Goal: Information Seeking & Learning: Learn about a topic

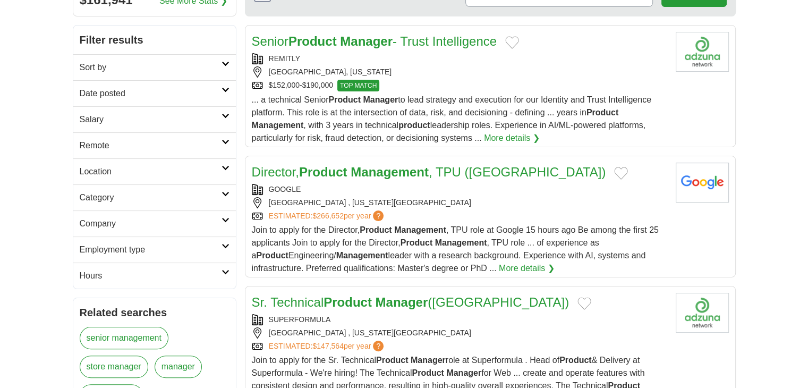
scroll to position [319, 0]
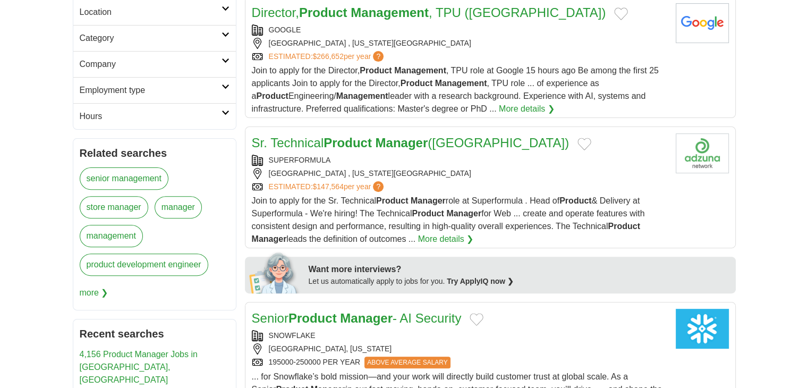
click at [406, 168] on div "SEATTLE , WASHINGTON, 98119" at bounding box center [459, 173] width 415 height 11
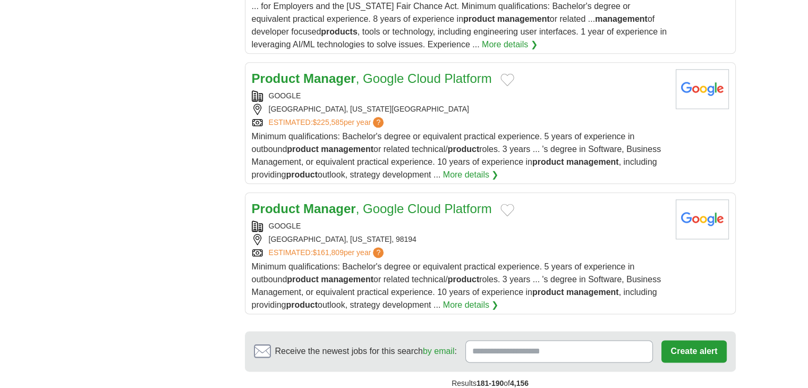
scroll to position [1380, 0]
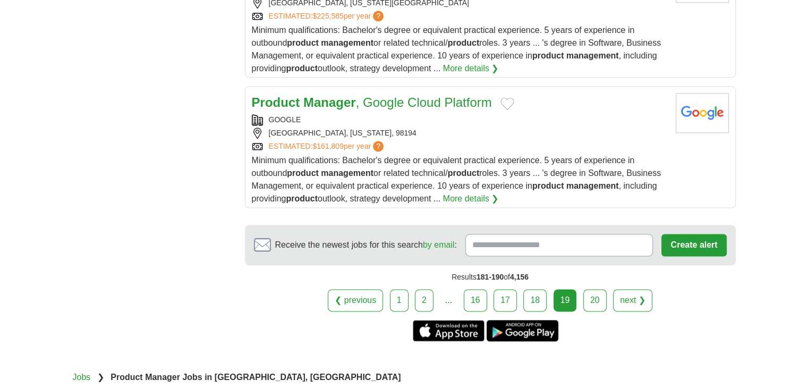
click at [589, 289] on link "20" at bounding box center [594, 300] width 23 height 22
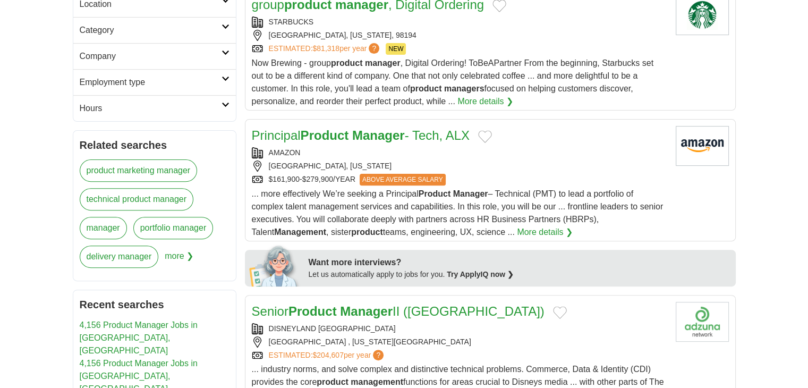
scroll to position [486, 0]
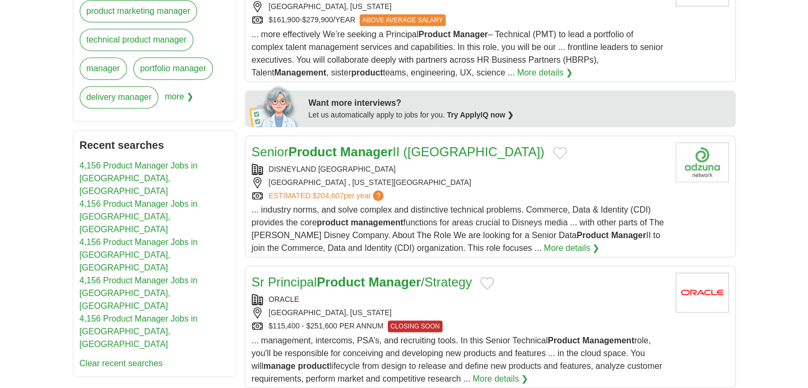
click at [395, 167] on div "DISNEYLAND HONG KONG" at bounding box center [459, 169] width 415 height 11
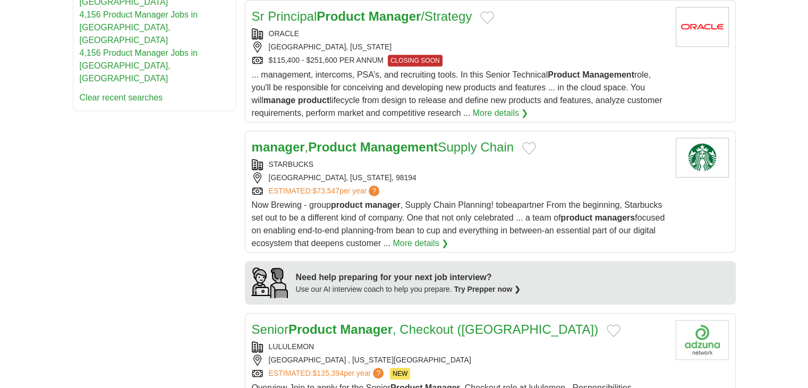
scroll to position [964, 0]
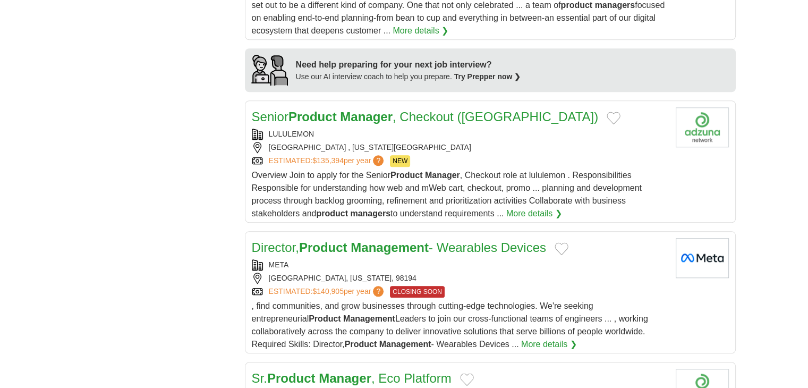
click at [360, 131] on div "LULULEMON" at bounding box center [459, 133] width 415 height 11
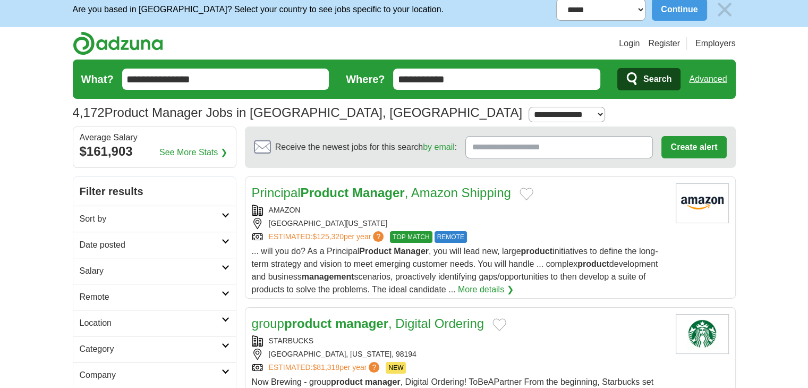
scroll to position [0, 0]
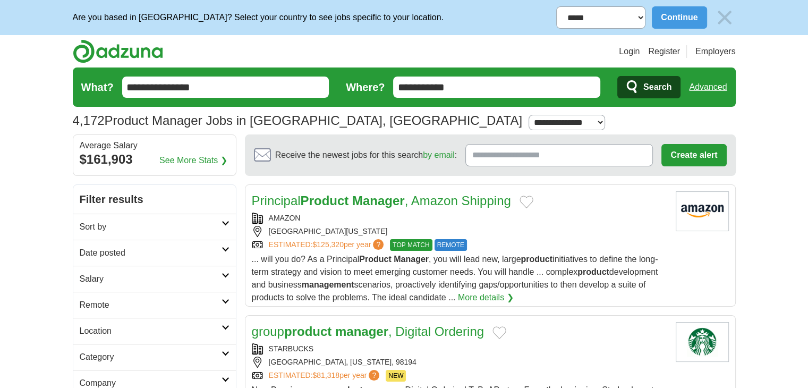
click at [457, 87] on input "**********" at bounding box center [496, 86] width 207 height 21
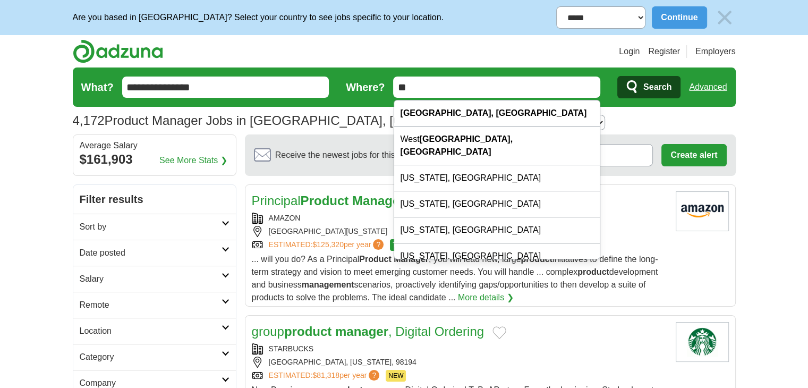
type input "*"
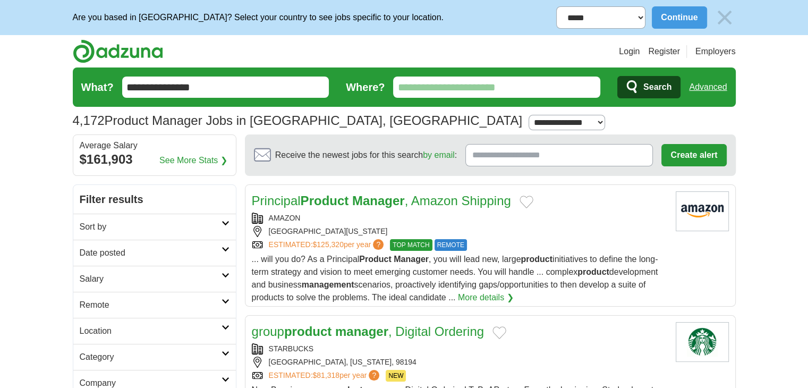
type input "*"
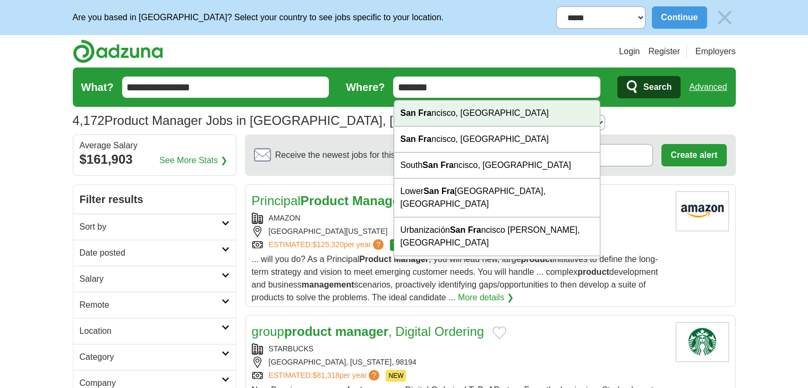
click at [467, 118] on div "San Fra ncisco, CA" at bounding box center [497, 113] width 206 height 26
type input "**********"
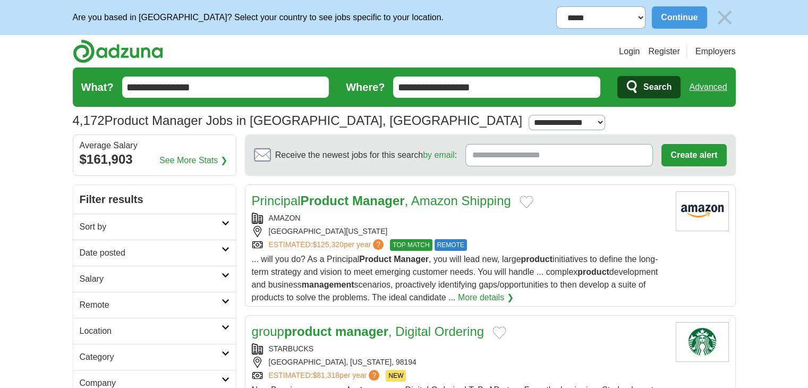
click at [652, 76] on button "Search" at bounding box center [648, 87] width 63 height 22
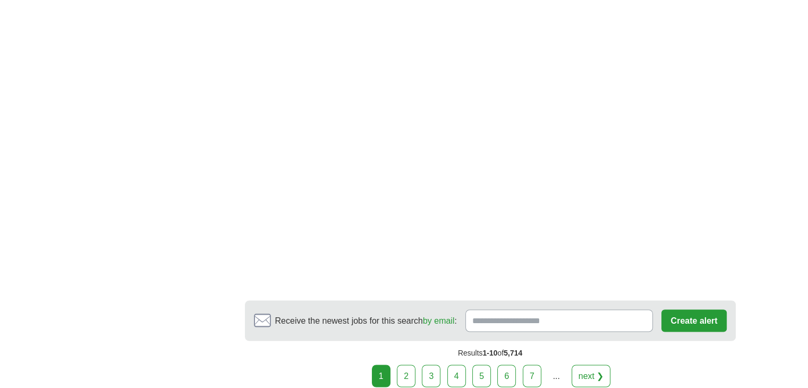
scroll to position [1858, 0]
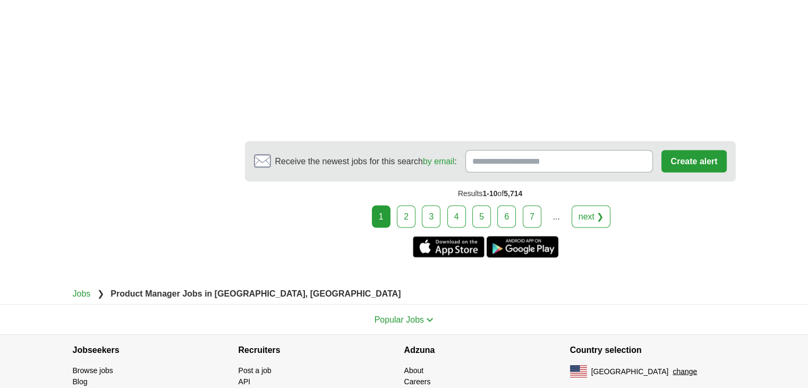
click at [406, 212] on link "2" at bounding box center [406, 216] width 19 height 22
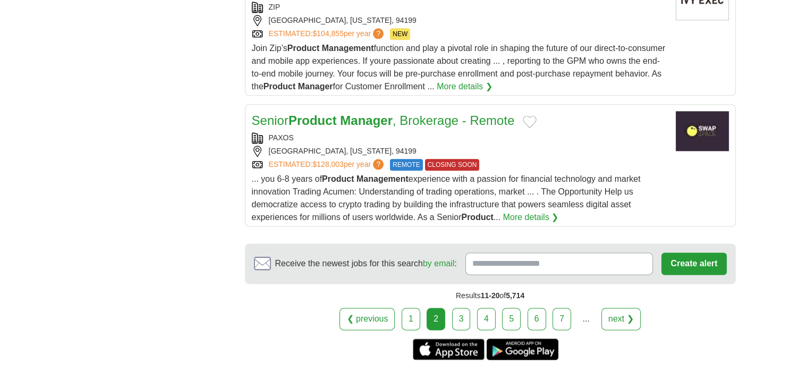
scroll to position [1380, 0]
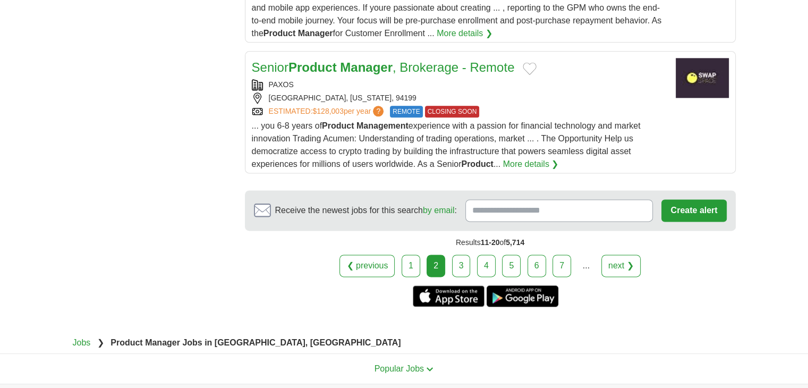
click at [460, 254] on link "3" at bounding box center [461, 265] width 19 height 22
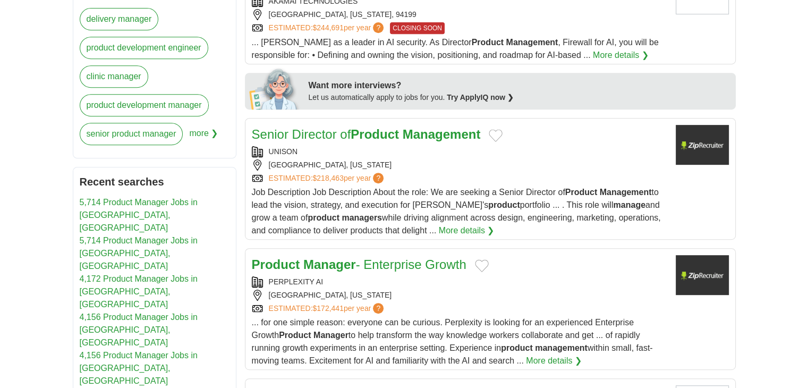
scroll to position [584, 0]
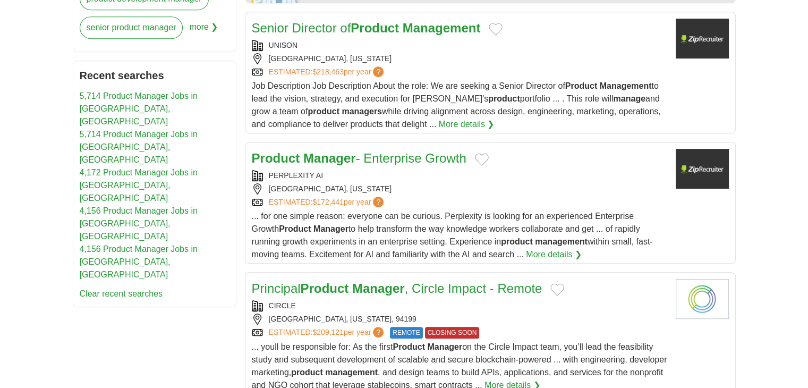
click at [412, 179] on div "PERPLEXITY AI" at bounding box center [459, 175] width 415 height 11
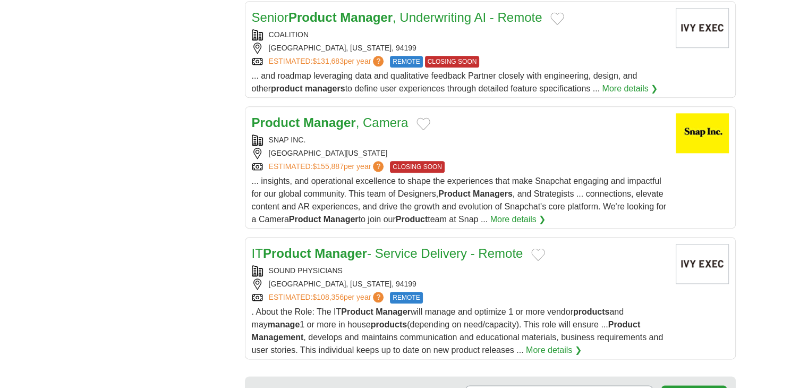
scroll to position [1274, 0]
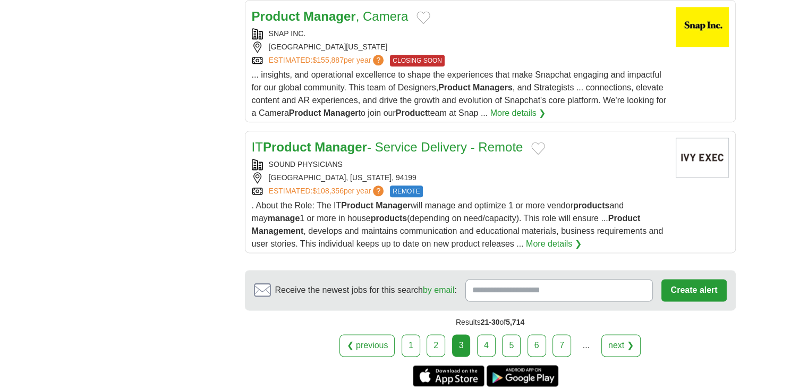
click at [483, 344] on link "4" at bounding box center [486, 345] width 19 height 22
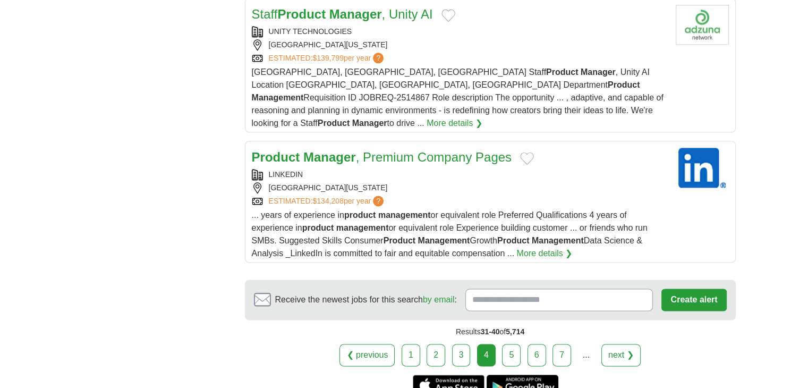
scroll to position [1380, 0]
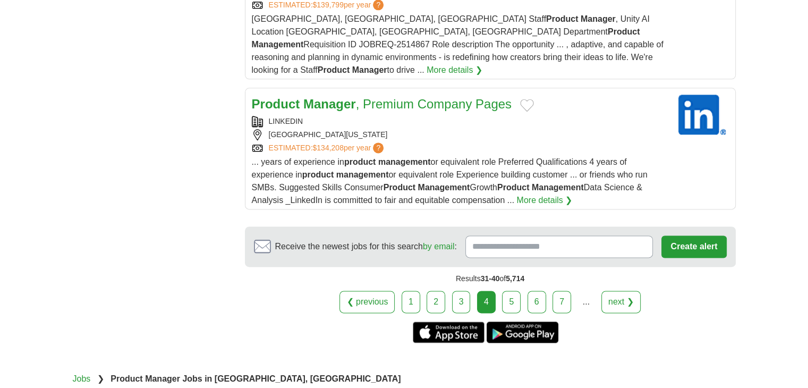
click at [510, 290] on link "5" at bounding box center [511, 301] width 19 height 22
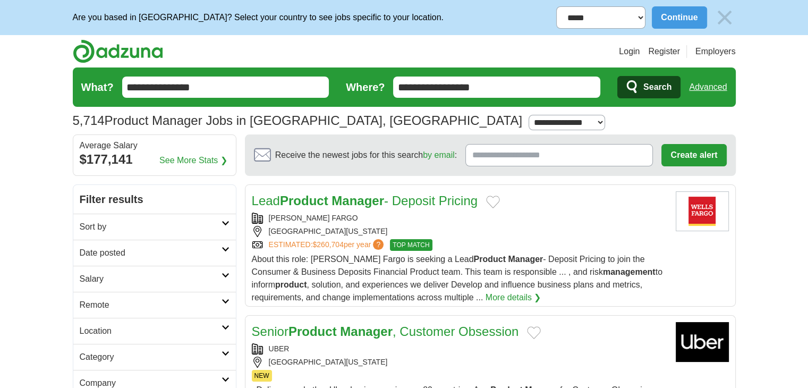
click at [354, 216] on div "[PERSON_NAME] FARGO" at bounding box center [459, 217] width 415 height 11
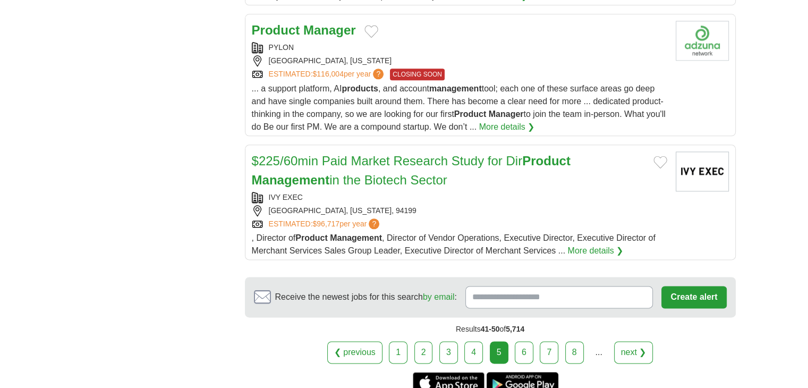
scroll to position [1380, 0]
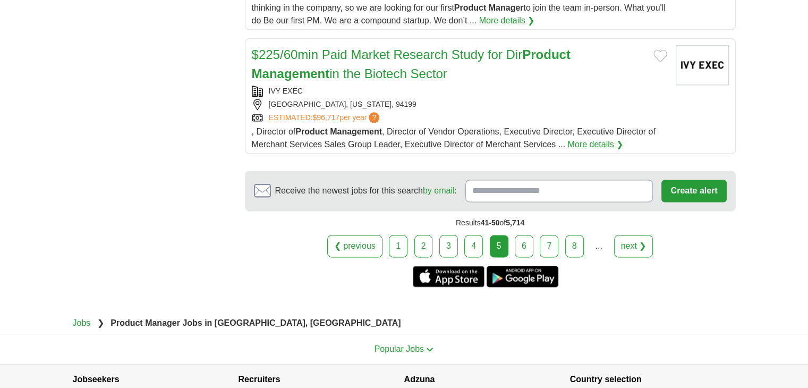
click at [517, 238] on link "6" at bounding box center [523, 246] width 19 height 22
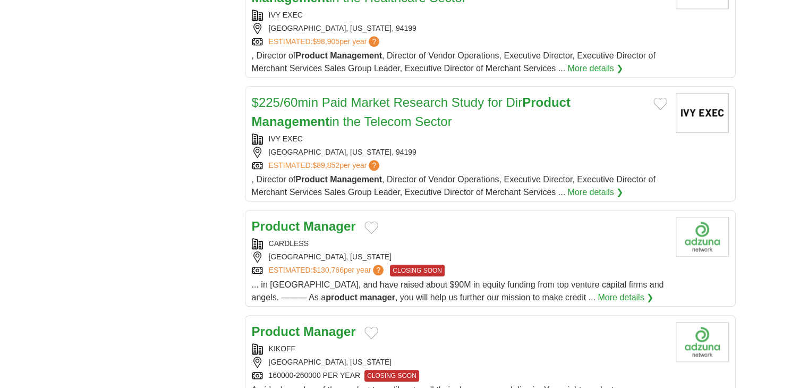
scroll to position [1274, 0]
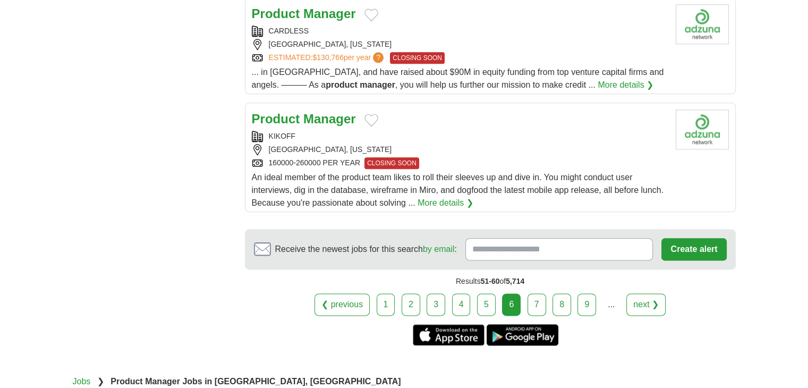
click at [533, 311] on link "7" at bounding box center [536, 304] width 19 height 22
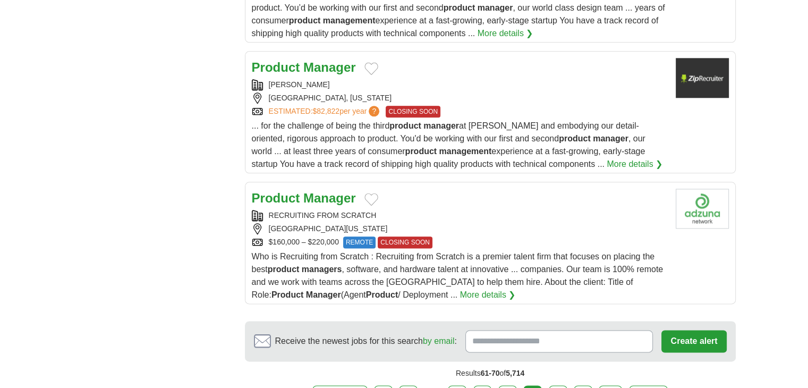
scroll to position [1487, 0]
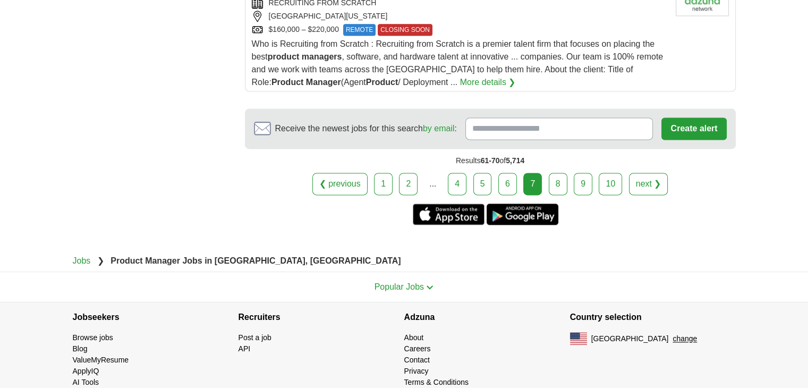
drag, startPoint x: 554, startPoint y: 181, endPoint x: 564, endPoint y: 181, distance: 10.1
click at [554, 181] on link "8" at bounding box center [557, 184] width 19 height 22
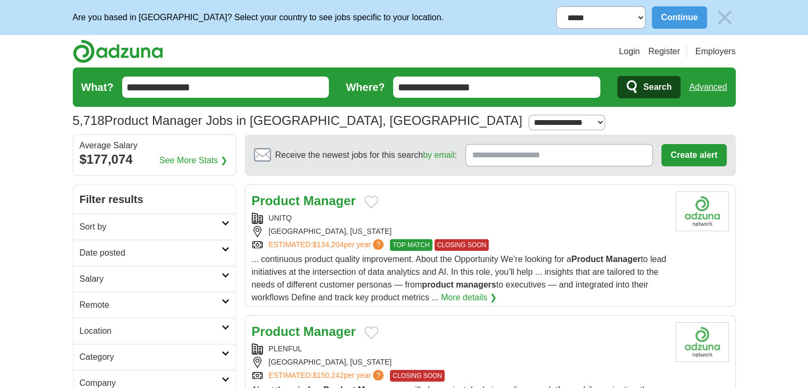
scroll to position [159, 0]
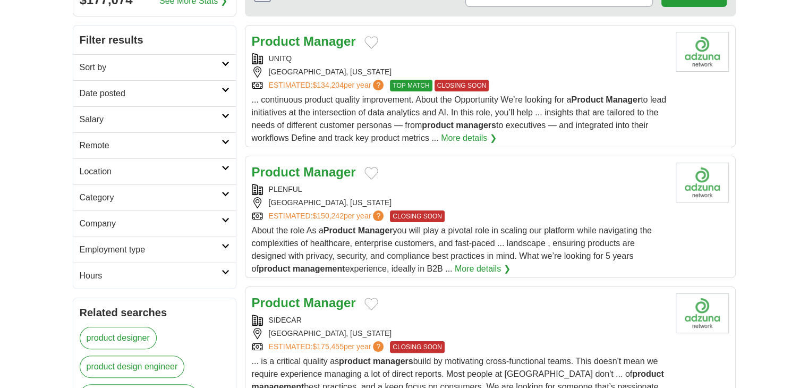
click at [327, 184] on div "PLENFUL" at bounding box center [459, 189] width 415 height 11
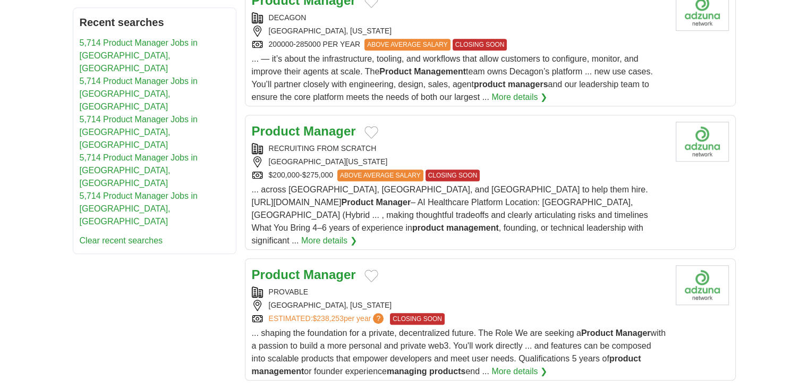
scroll to position [796, 0]
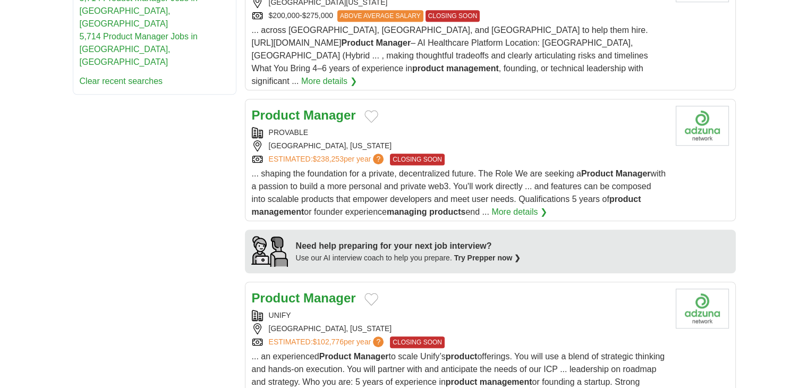
click at [420, 116] on div "Product Manager" at bounding box center [459, 115] width 415 height 19
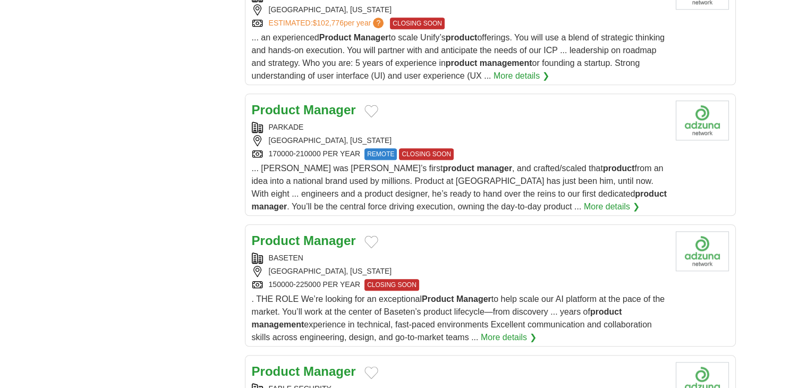
scroll to position [956, 0]
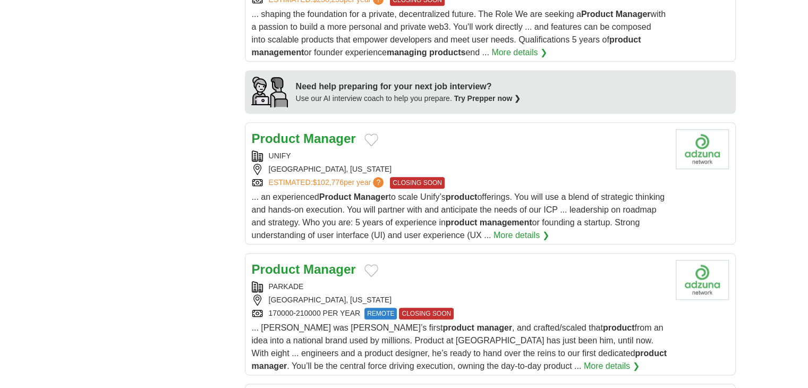
click at [350, 151] on div "UNIFY" at bounding box center [459, 155] width 415 height 11
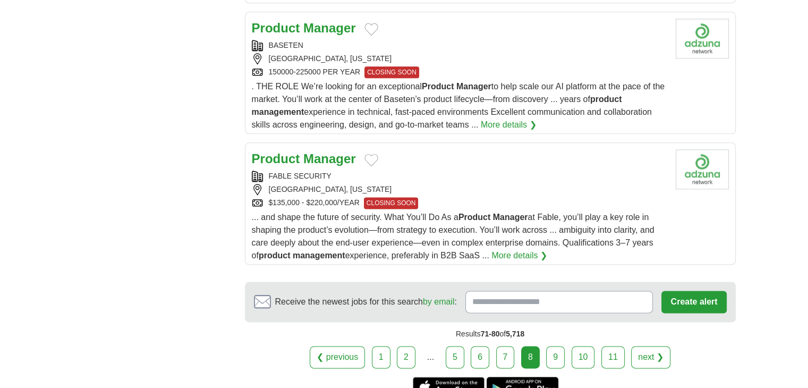
scroll to position [1516, 0]
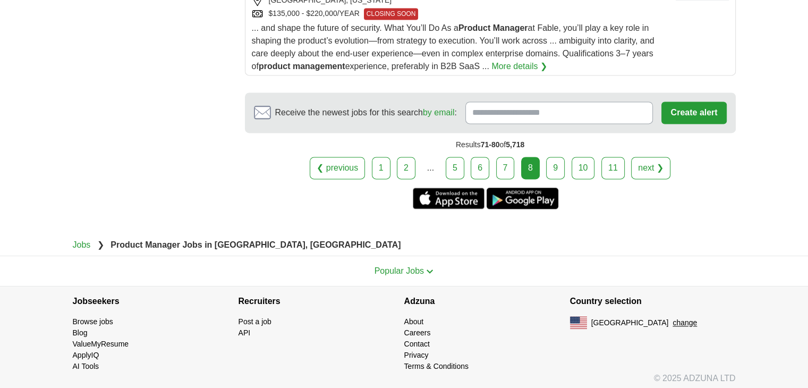
click at [552, 164] on link "9" at bounding box center [555, 168] width 19 height 22
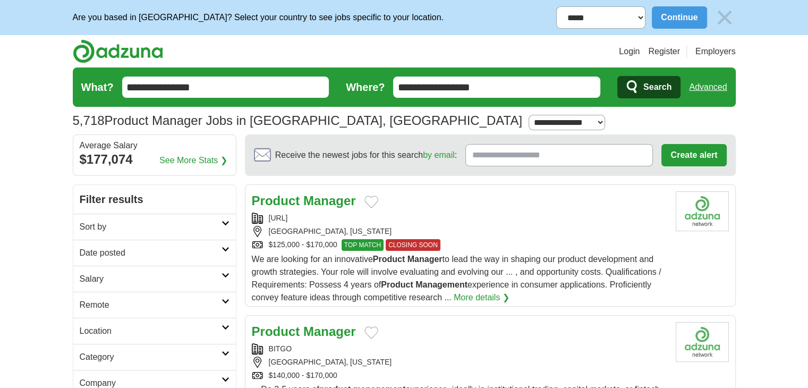
scroll to position [212, 0]
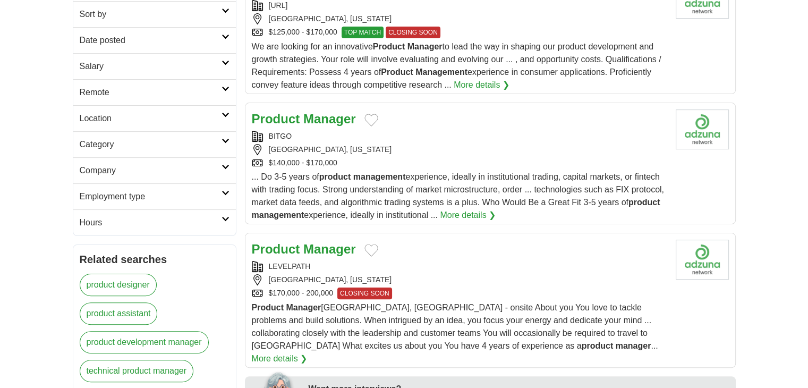
click at [324, 131] on div "BITGO" at bounding box center [459, 136] width 415 height 11
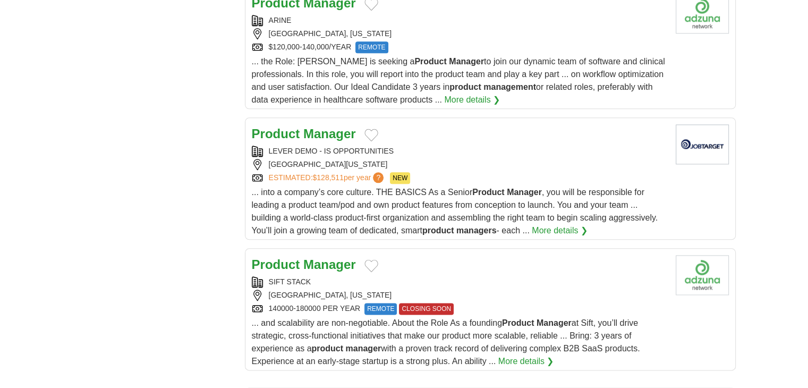
scroll to position [1380, 0]
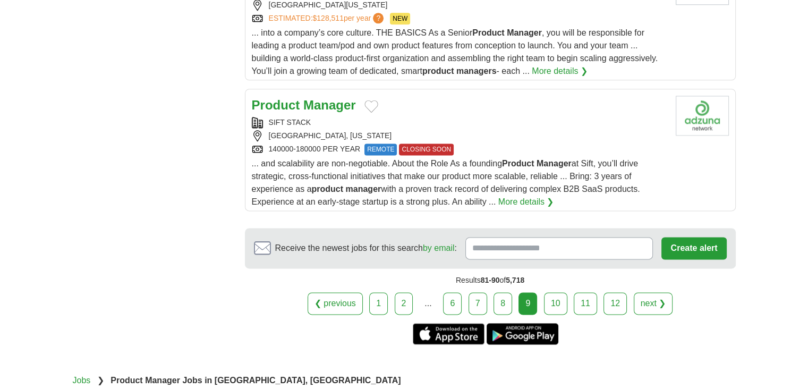
click at [552, 292] on link "10" at bounding box center [555, 303] width 23 height 22
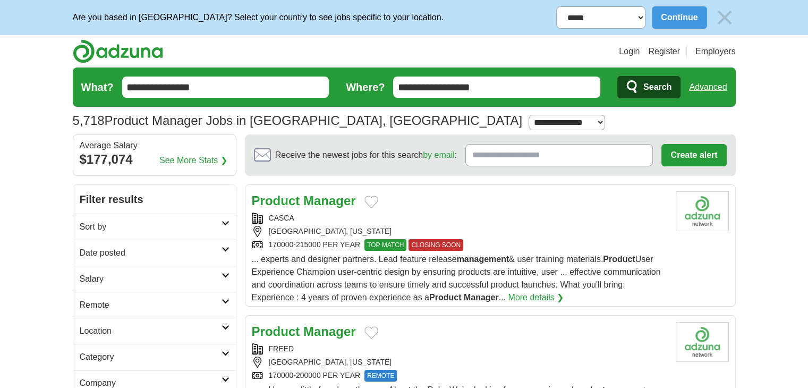
scroll to position [53, 0]
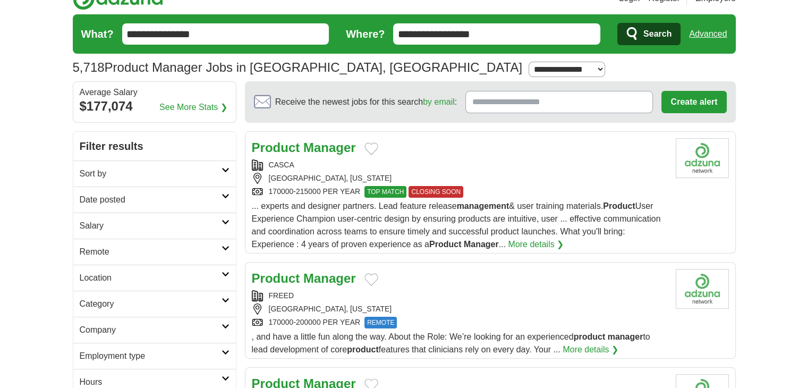
click at [331, 152] on strong "Manager" at bounding box center [329, 147] width 53 height 14
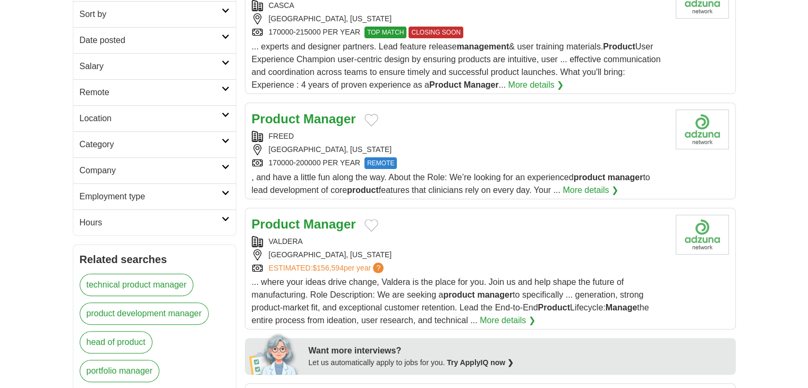
scroll to position [319, 0]
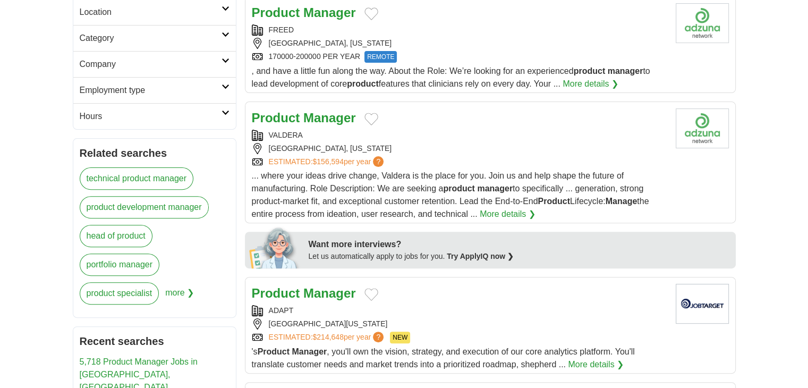
click at [462, 130] on div "VALDERA" at bounding box center [459, 135] width 415 height 11
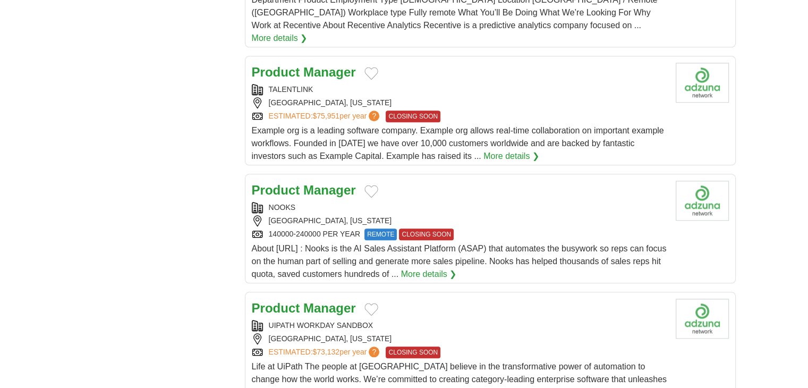
scroll to position [1168, 0]
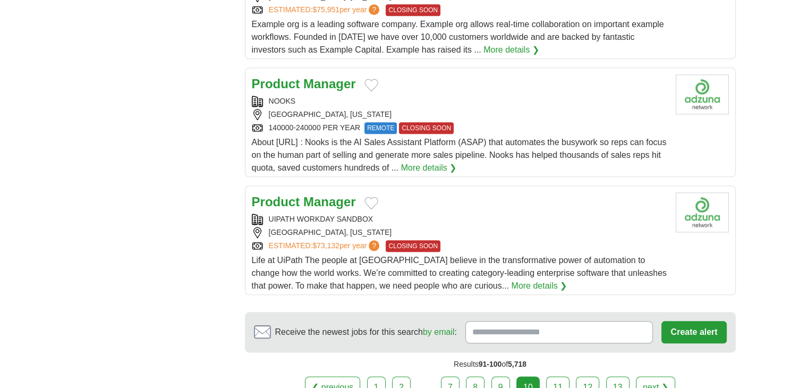
click at [407, 213] on div "UIPATH WORKDAY SANDBOX" at bounding box center [459, 218] width 415 height 11
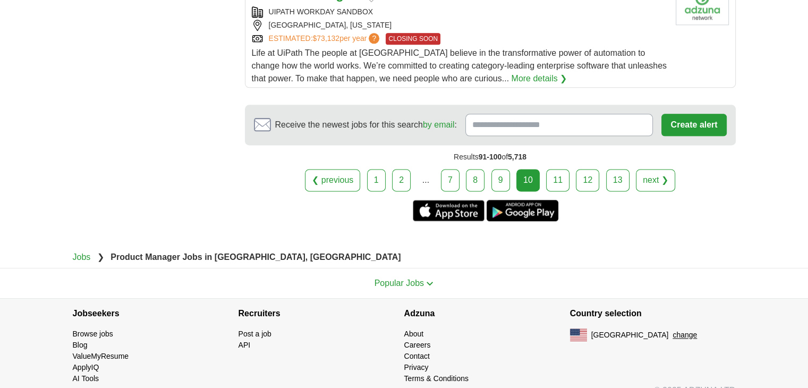
click at [550, 169] on link "11" at bounding box center [557, 180] width 23 height 22
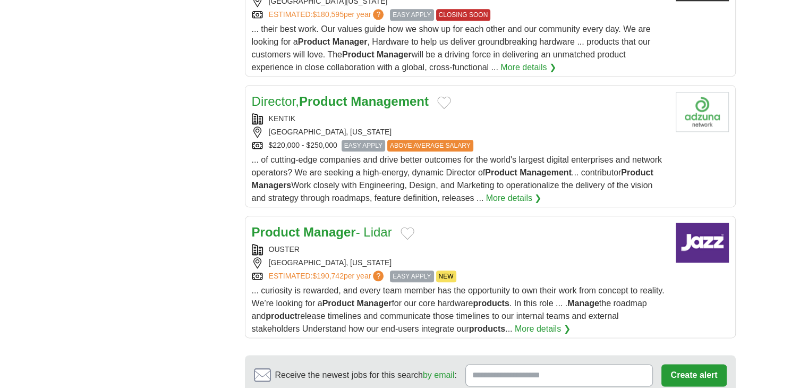
scroll to position [1327, 0]
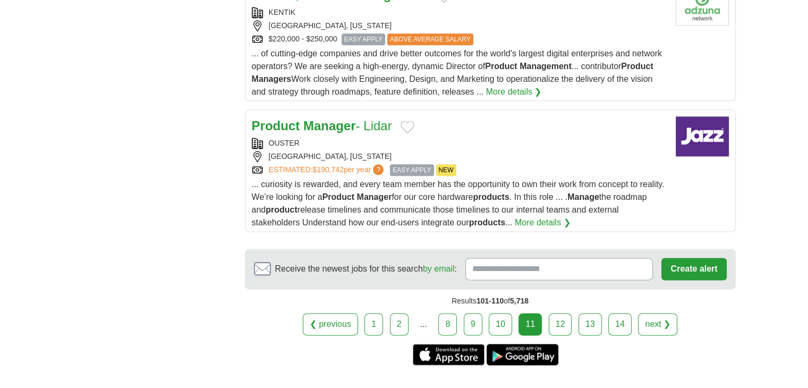
click at [557, 335] on link "12" at bounding box center [559, 324] width 23 height 22
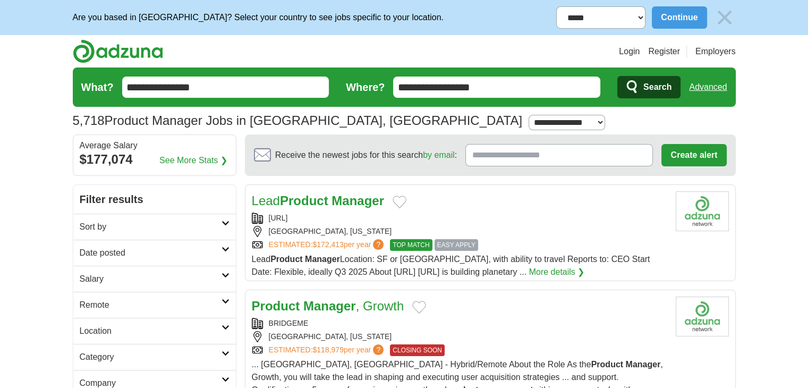
click at [330, 216] on div "HUM.AI" at bounding box center [459, 217] width 415 height 11
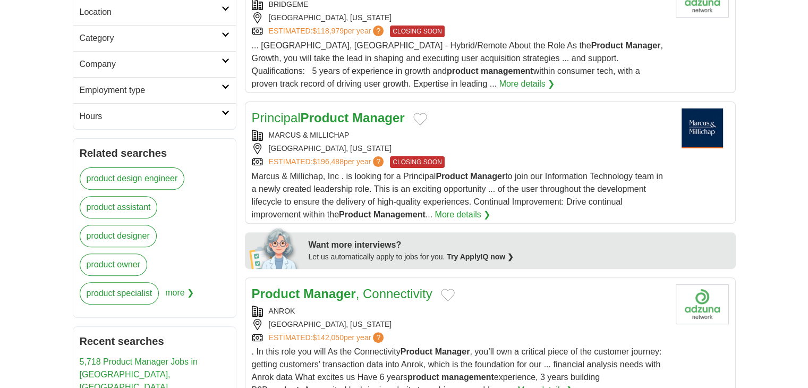
scroll to position [372, 0]
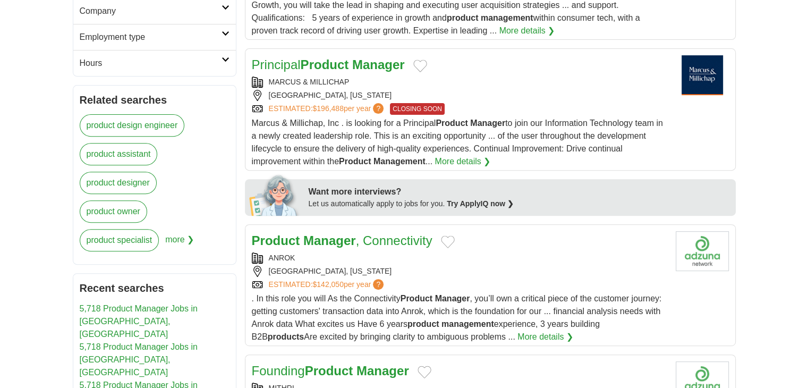
click at [372, 242] on link "Product Manager , Connectivity" at bounding box center [342, 240] width 181 height 14
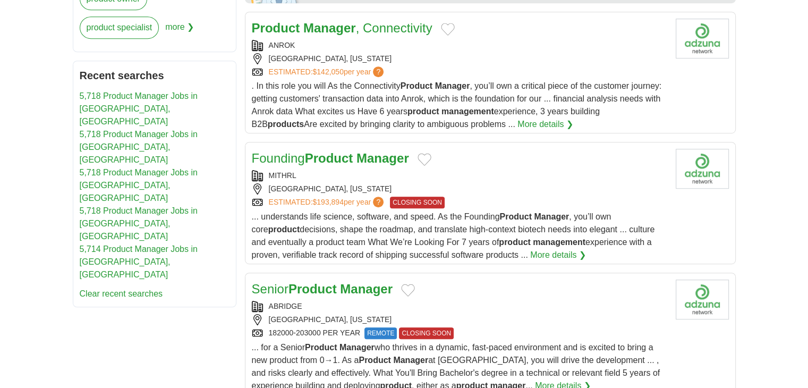
scroll to position [637, 0]
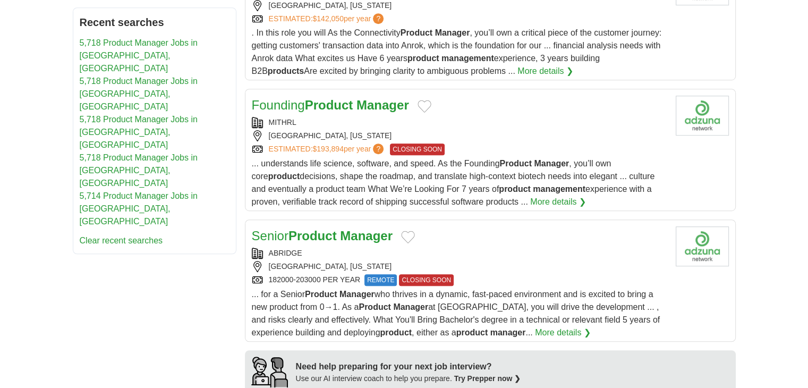
click at [343, 121] on div "MITHRL" at bounding box center [459, 122] width 415 height 11
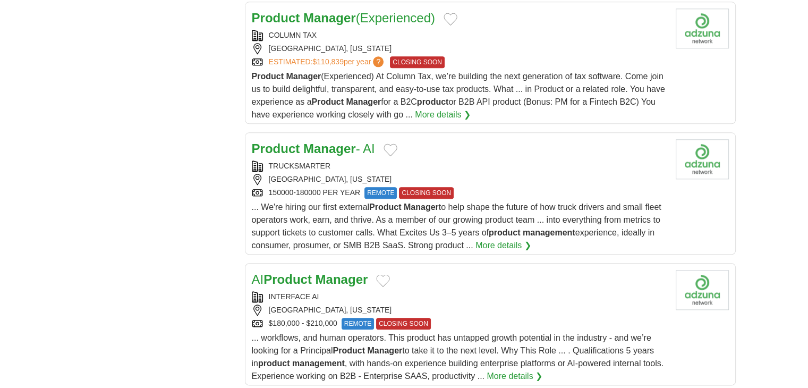
scroll to position [1274, 0]
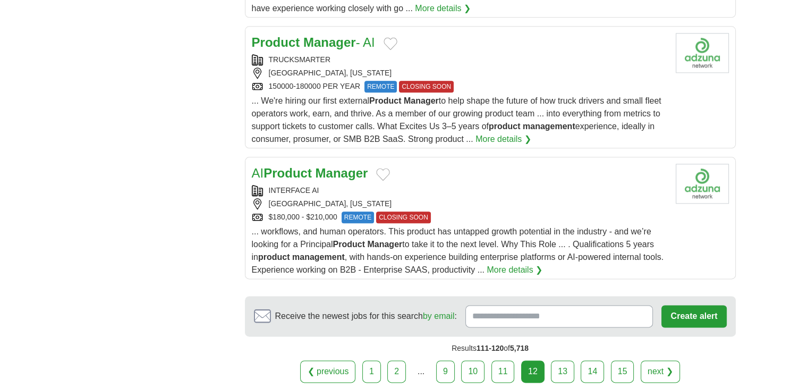
click at [340, 185] on div "INTERFACE AI" at bounding box center [459, 190] width 415 height 11
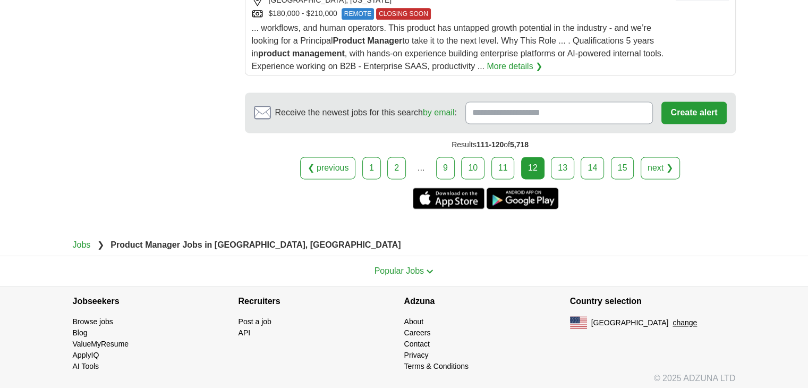
click at [561, 160] on link "13" at bounding box center [562, 168] width 23 height 22
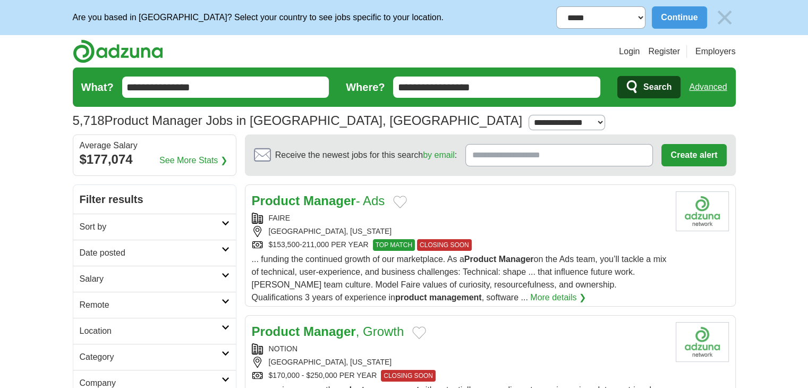
scroll to position [159, 0]
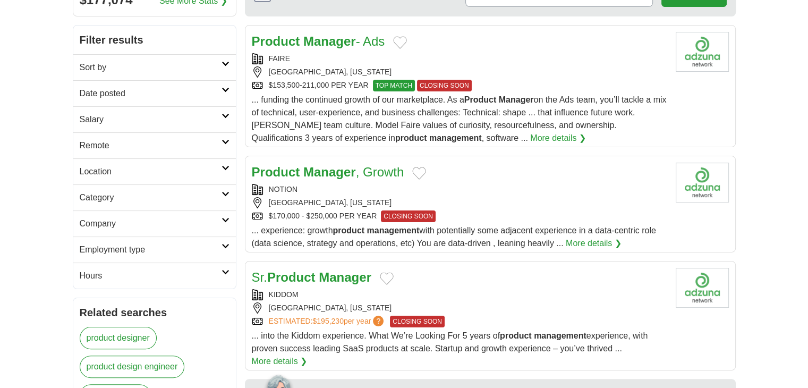
click at [364, 192] on div "NOTION" at bounding box center [459, 189] width 415 height 11
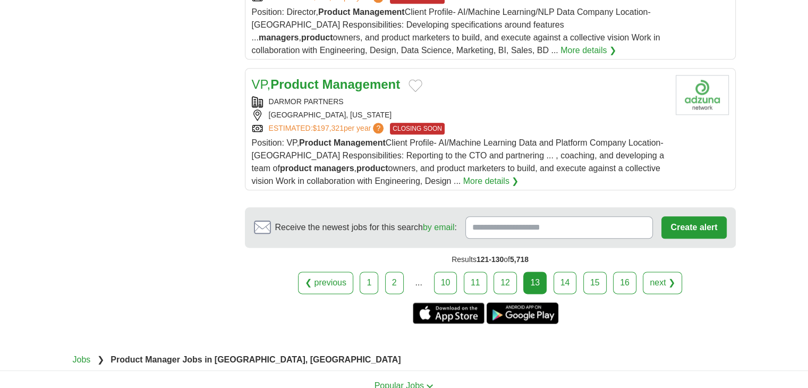
scroll to position [1327, 0]
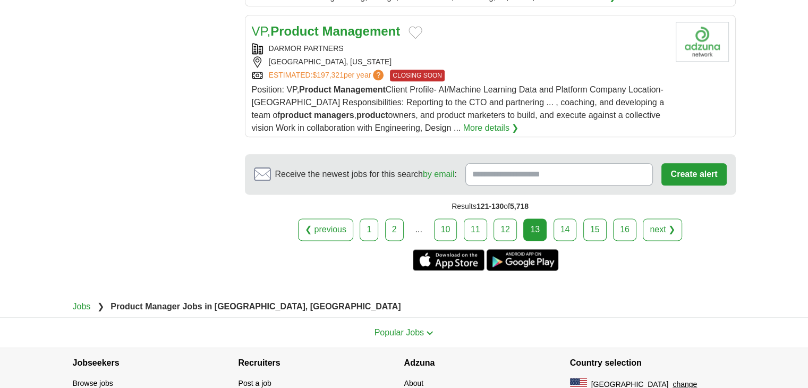
click at [563, 231] on link "14" at bounding box center [564, 229] width 23 height 22
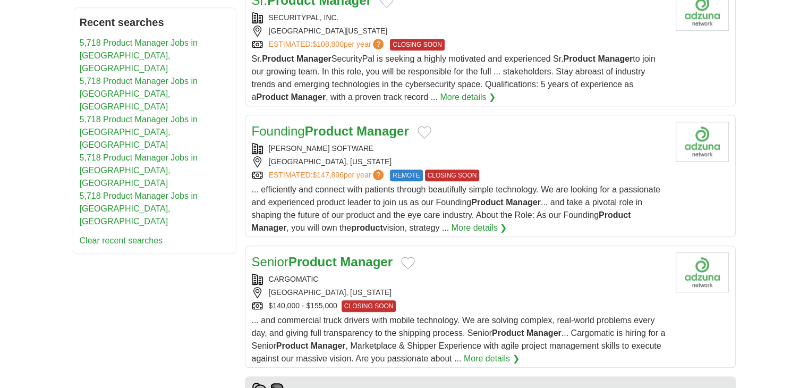
scroll to position [796, 0]
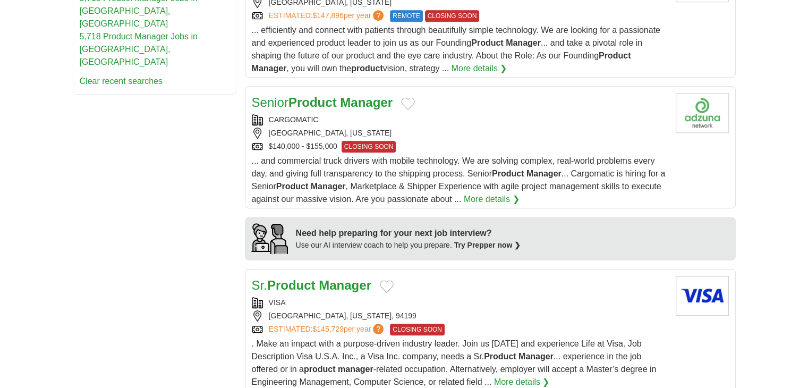
click at [334, 119] on div "CARGOMATIC" at bounding box center [459, 119] width 415 height 11
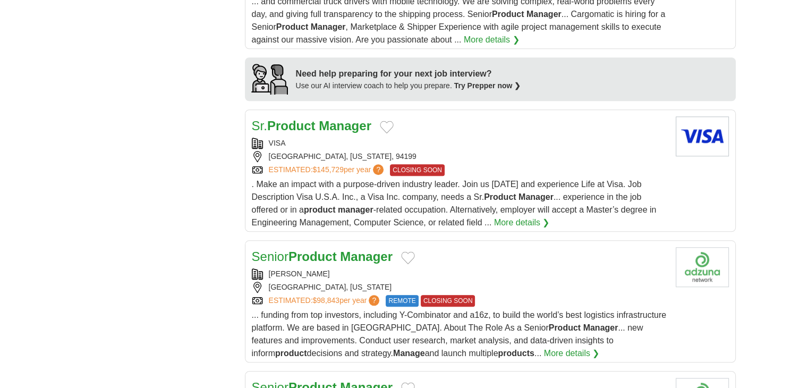
scroll to position [1115, 0]
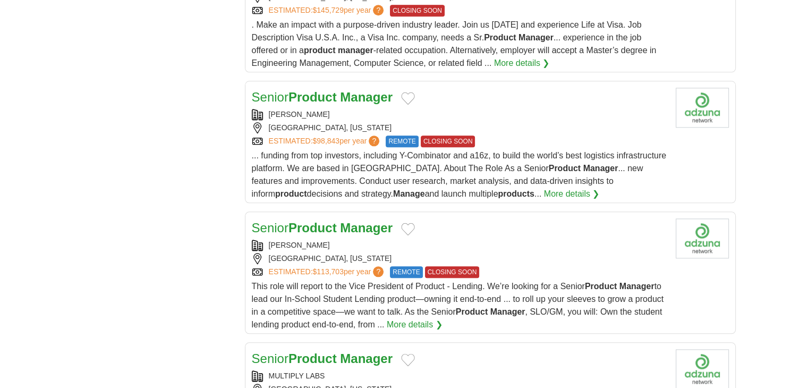
click at [333, 109] on div "[PERSON_NAME]" at bounding box center [459, 114] width 415 height 11
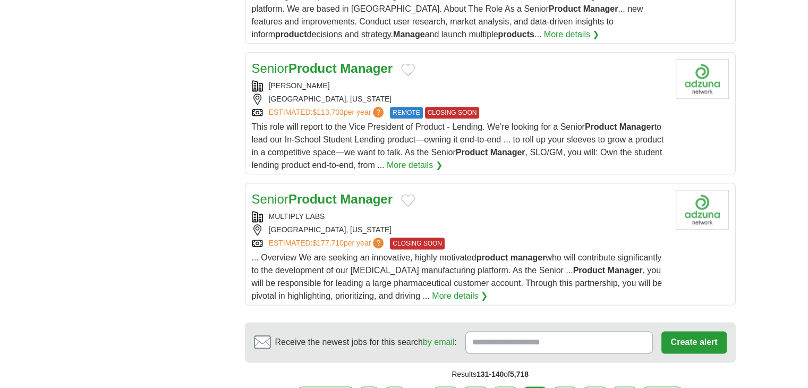
scroll to position [1433, 0]
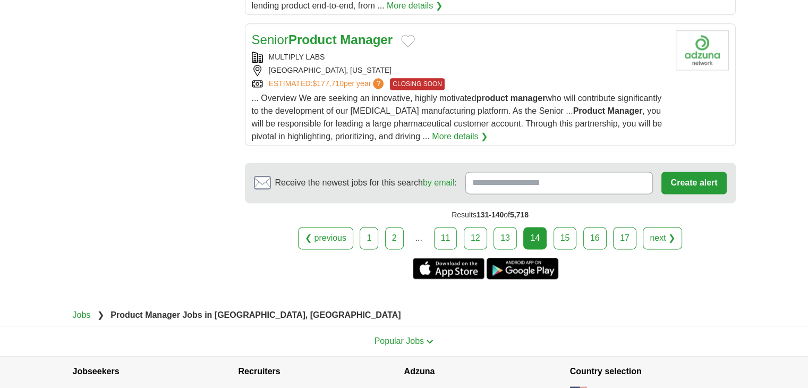
click at [559, 242] on link "15" at bounding box center [564, 238] width 23 height 22
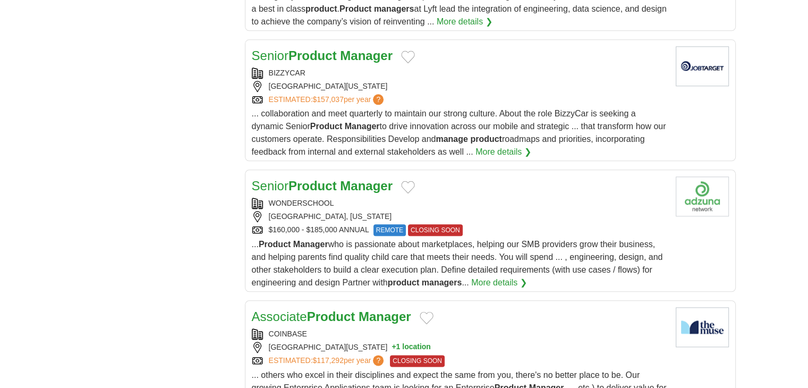
scroll to position [1327, 0]
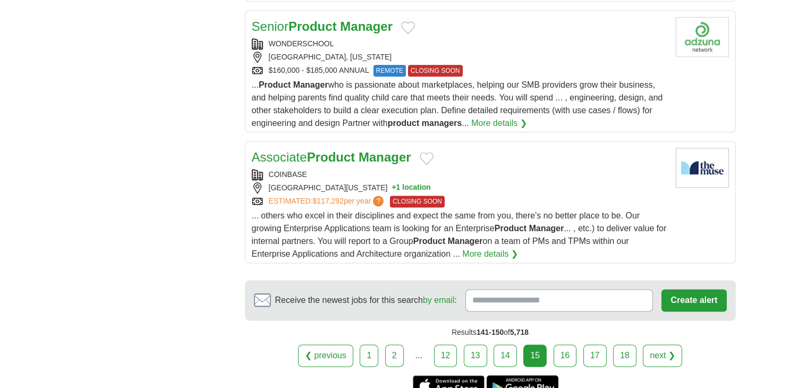
click at [564, 344] on link "16" at bounding box center [564, 355] width 23 height 22
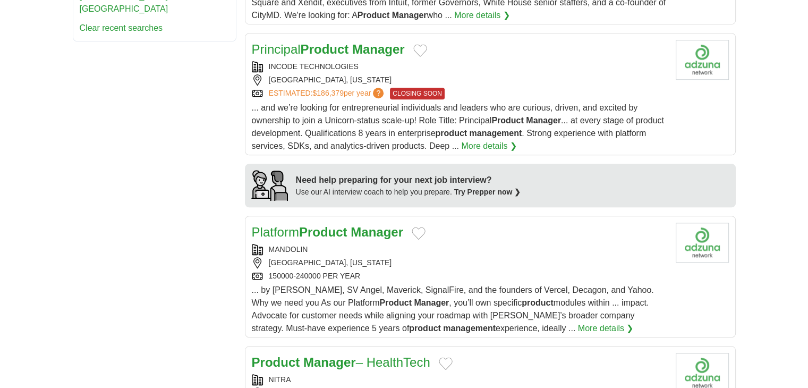
scroll to position [956, 0]
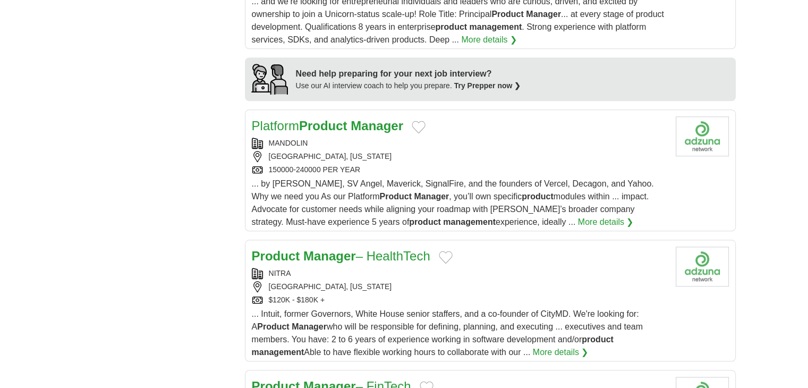
click at [325, 140] on div "MANDOLIN" at bounding box center [459, 143] width 415 height 11
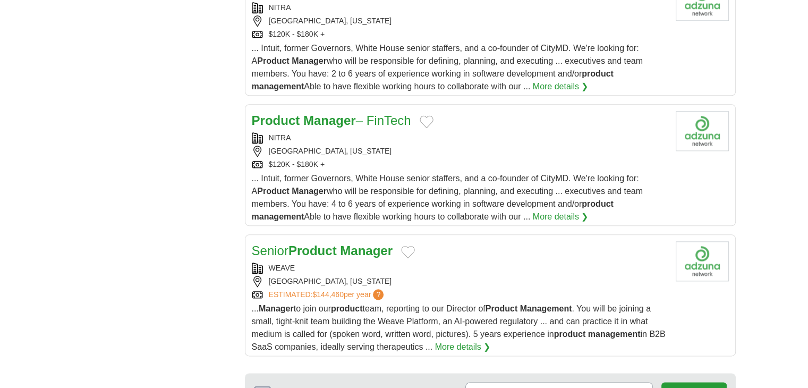
scroll to position [1327, 0]
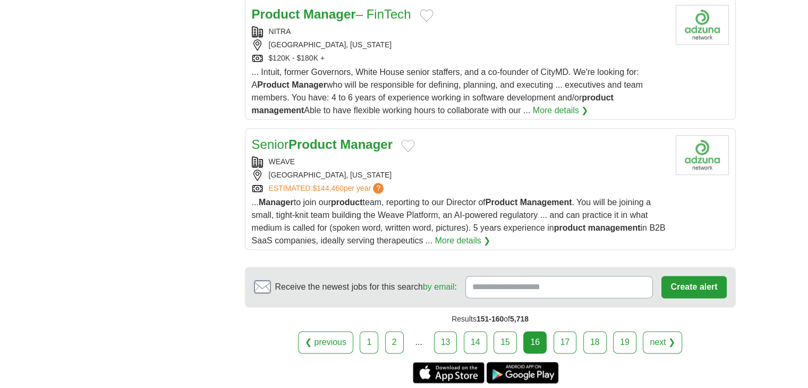
click at [573, 334] on link "17" at bounding box center [564, 342] width 23 height 22
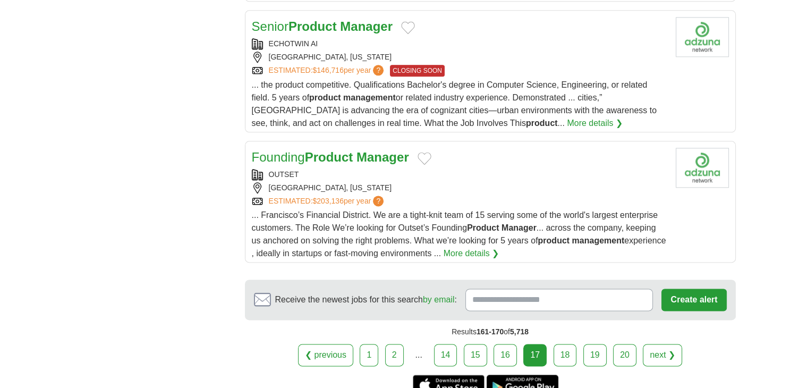
scroll to position [1274, 0]
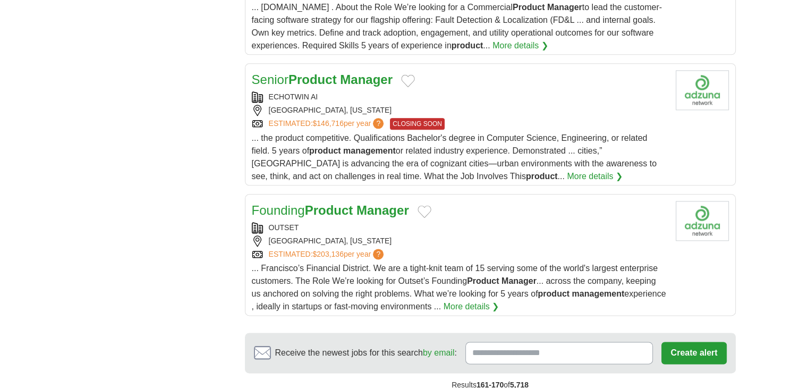
click at [343, 71] on h2 "Senior Product Manager" at bounding box center [322, 79] width 141 height 19
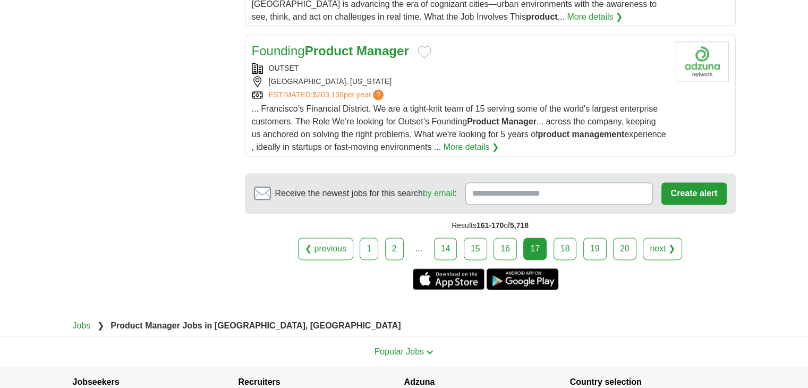
click at [559, 237] on link "18" at bounding box center [564, 248] width 23 height 22
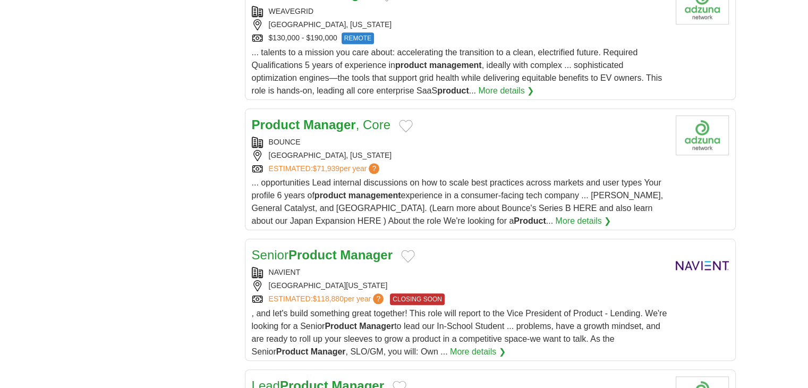
scroll to position [1115, 0]
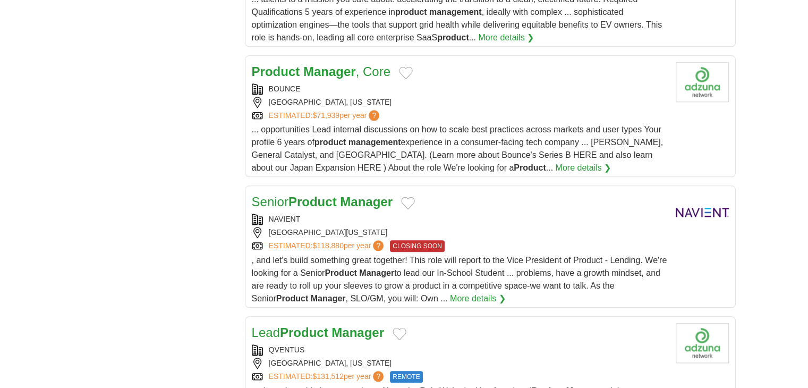
click at [358, 77] on h2 "Product Manager , Core" at bounding box center [321, 71] width 139 height 19
click at [321, 217] on div "NAVIENT" at bounding box center [459, 218] width 415 height 11
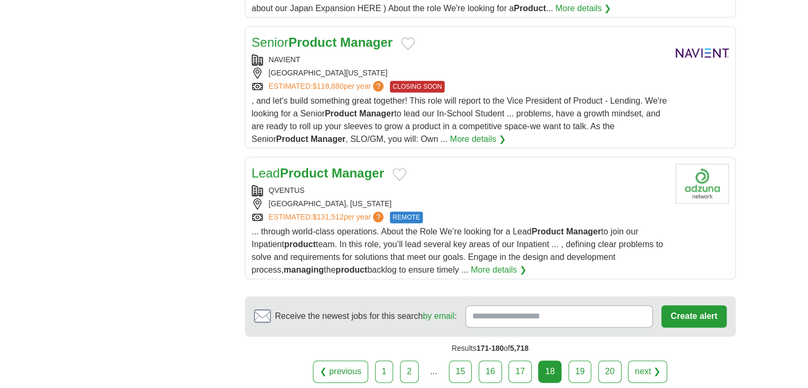
click at [351, 176] on h2 "Lead Product Manager" at bounding box center [318, 173] width 132 height 19
click at [582, 361] on link "19" at bounding box center [579, 371] width 23 height 22
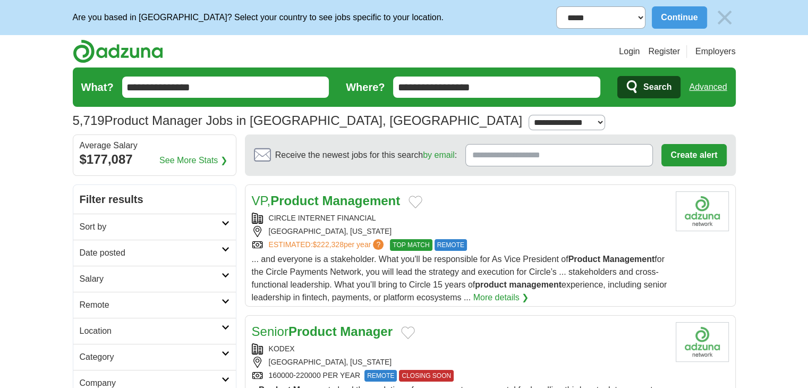
scroll to position [159, 0]
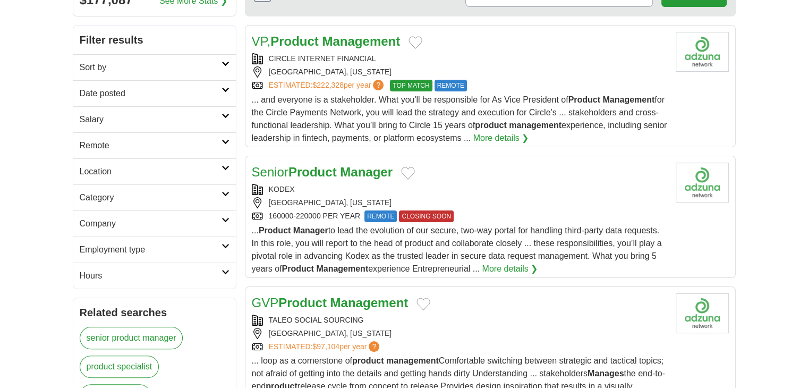
click at [333, 175] on strong "Product" at bounding box center [312, 172] width 48 height 14
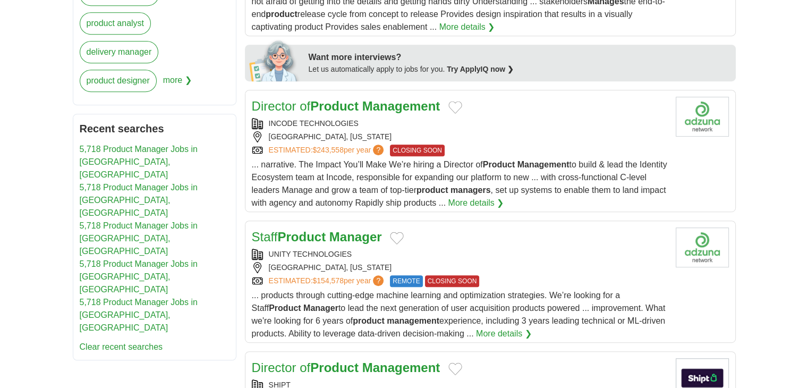
scroll to position [637, 0]
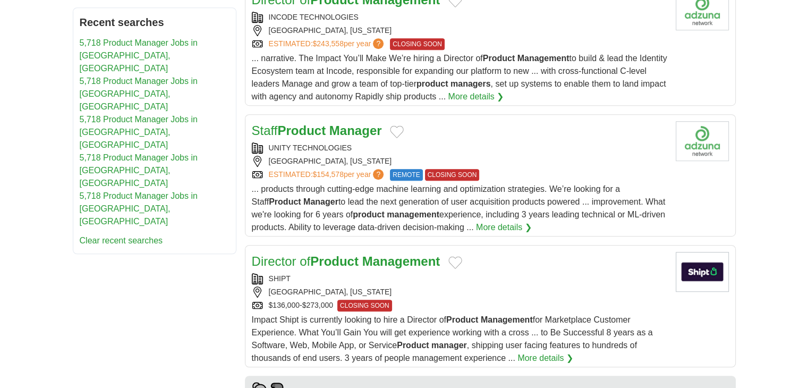
click at [376, 137] on h2 "Staff Product Manager" at bounding box center [317, 130] width 130 height 19
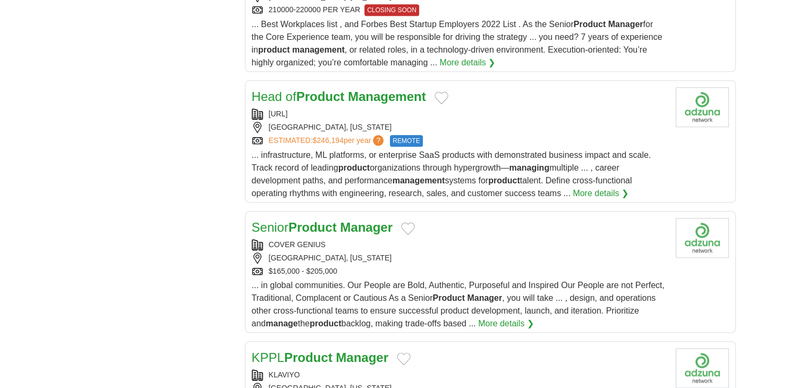
scroll to position [1327, 0]
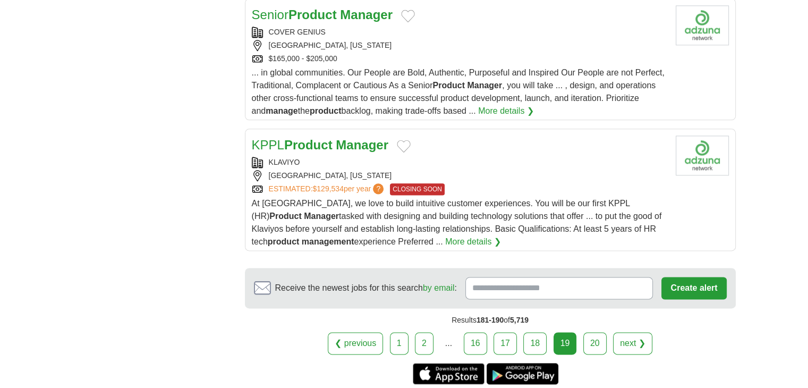
click at [592, 340] on link "20" at bounding box center [594, 343] width 23 height 22
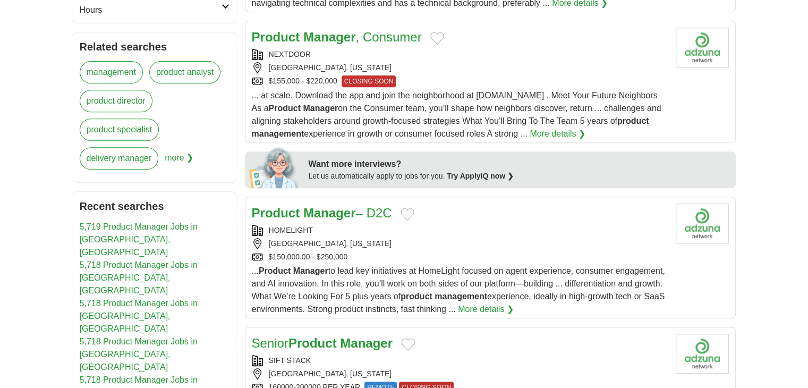
scroll to position [531, 0]
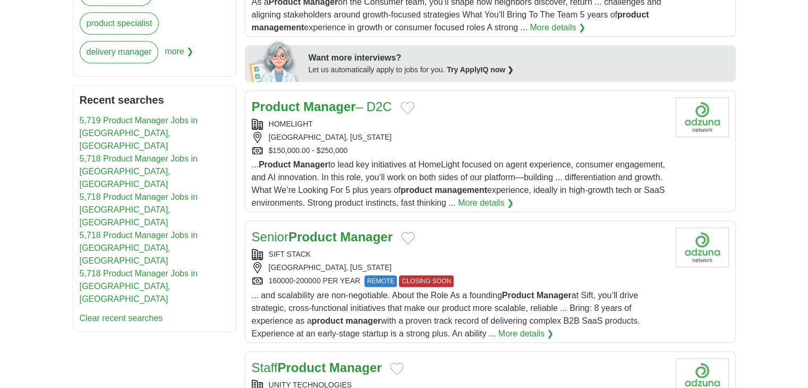
click at [351, 119] on div "HOMELIGHT" at bounding box center [459, 123] width 415 height 11
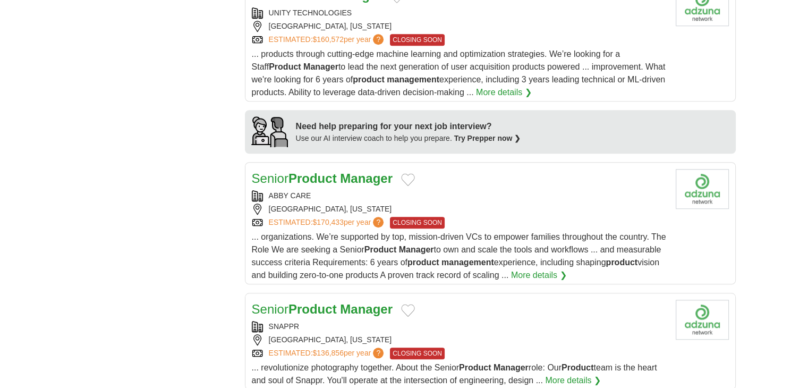
scroll to position [956, 0]
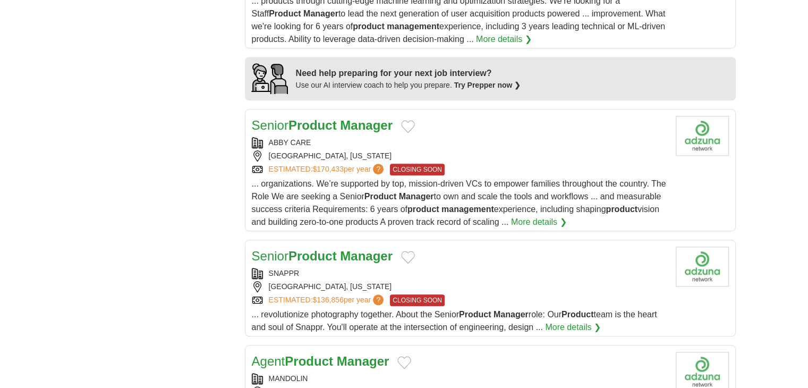
click at [364, 131] on h2 "Senior Product Manager" at bounding box center [322, 125] width 141 height 19
click at [331, 261] on h2 "Senior Product Manager" at bounding box center [322, 255] width 141 height 19
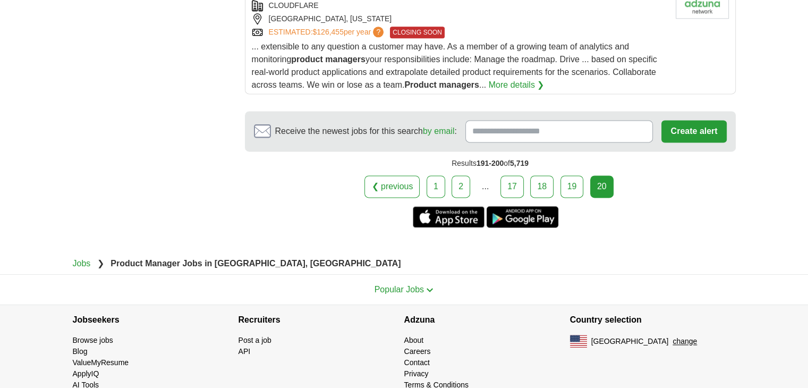
scroll to position [1380, 0]
